Goal: Check status

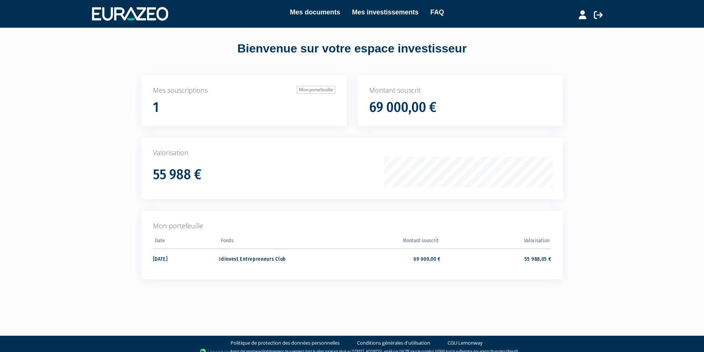
scroll to position [14, 0]
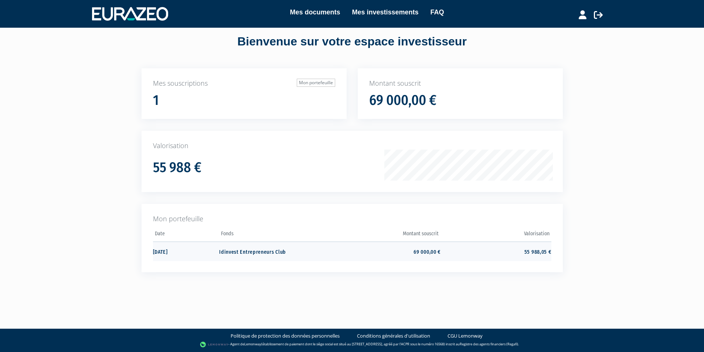
click at [239, 253] on td "Idinvest Entrepreneurs Club" at bounding box center [274, 252] width 111 height 20
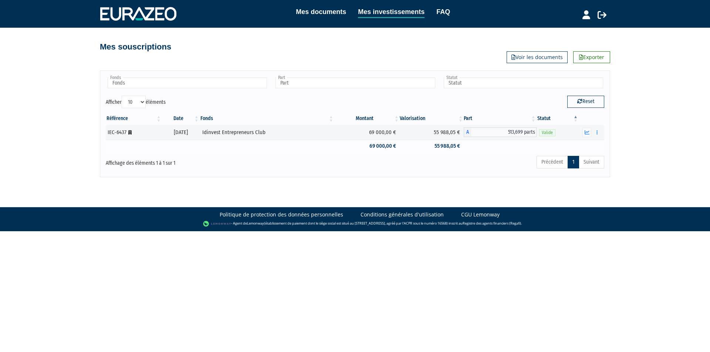
drag, startPoint x: 455, startPoint y: 135, endPoint x: 451, endPoint y: 140, distance: 7.1
click at [452, 138] on td "55 988,05 €" at bounding box center [432, 132] width 64 height 15
click at [451, 140] on tbody "IEC-6437 [Français] Personne morale 31/01/2022 Idinvest Entrepreneurs Club 69 0…" at bounding box center [355, 139] width 498 height 28
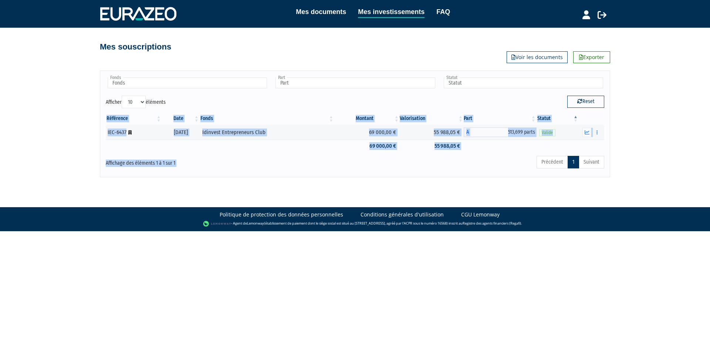
click at [511, 155] on div "Fonds Idinvest Entrepreneurs Club Fonds Part A - Idinvest Entrepreneurs Club Pa…" at bounding box center [355, 124] width 498 height 95
click at [588, 130] on button "button" at bounding box center [586, 132] width 9 height 9
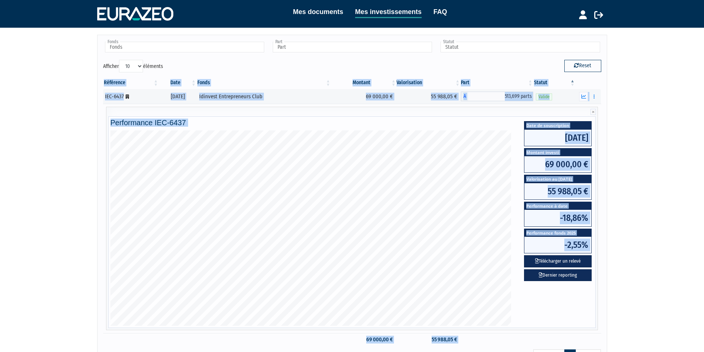
scroll to position [37, 0]
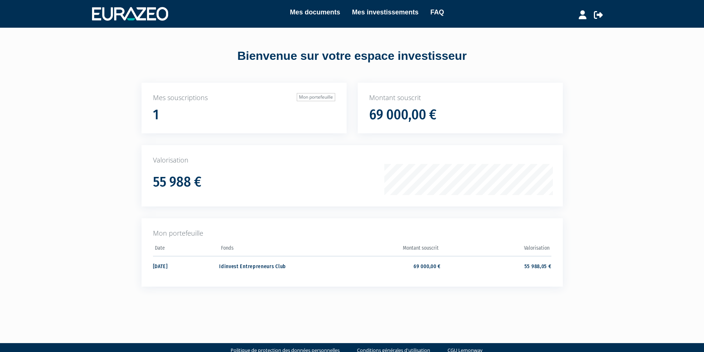
scroll to position [14, 0]
